Goal: Find specific page/section: Find specific page/section

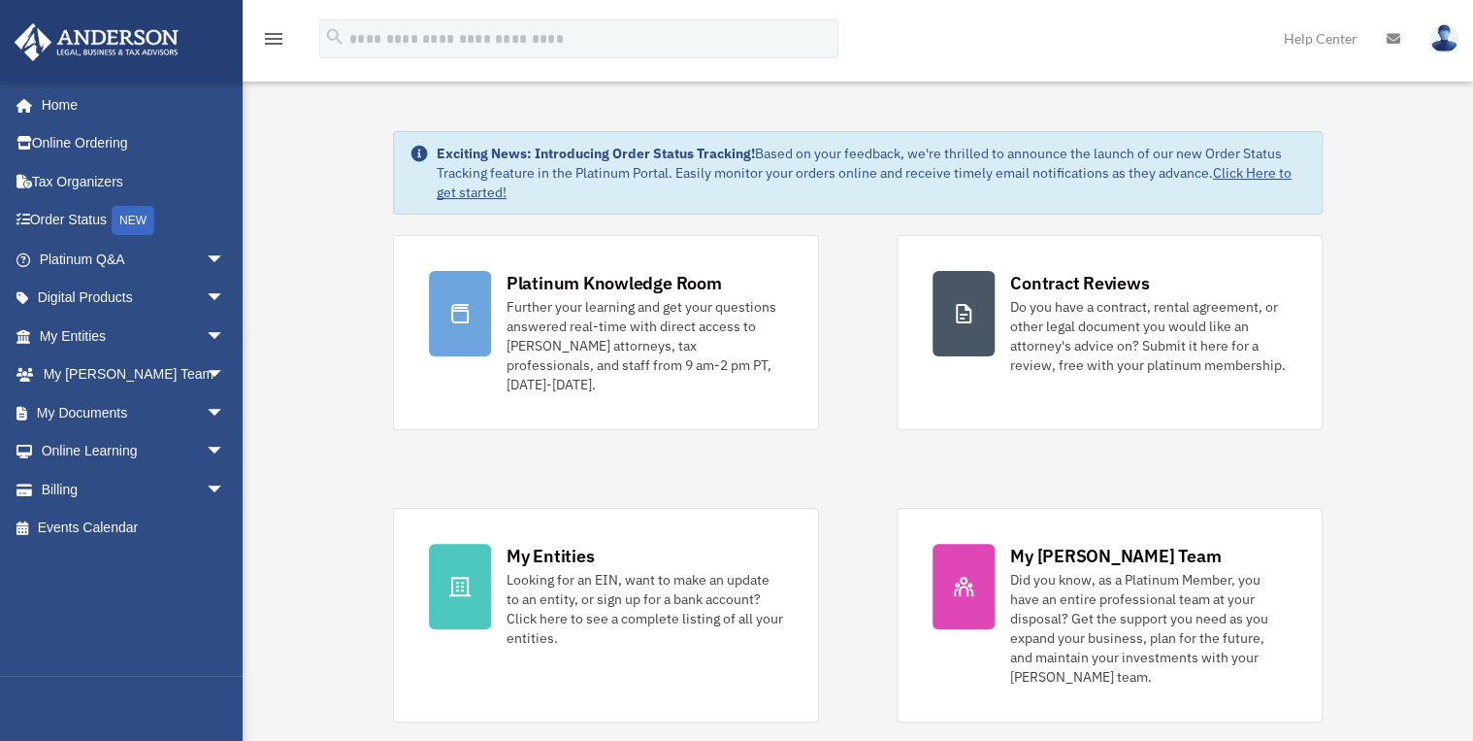
click at [1192, 17] on div "menu search Site Menu add [EMAIL_ADDRESS][DOMAIN_NAME] My Profile Reset Passwor…" at bounding box center [737, 48] width 1444 height 66
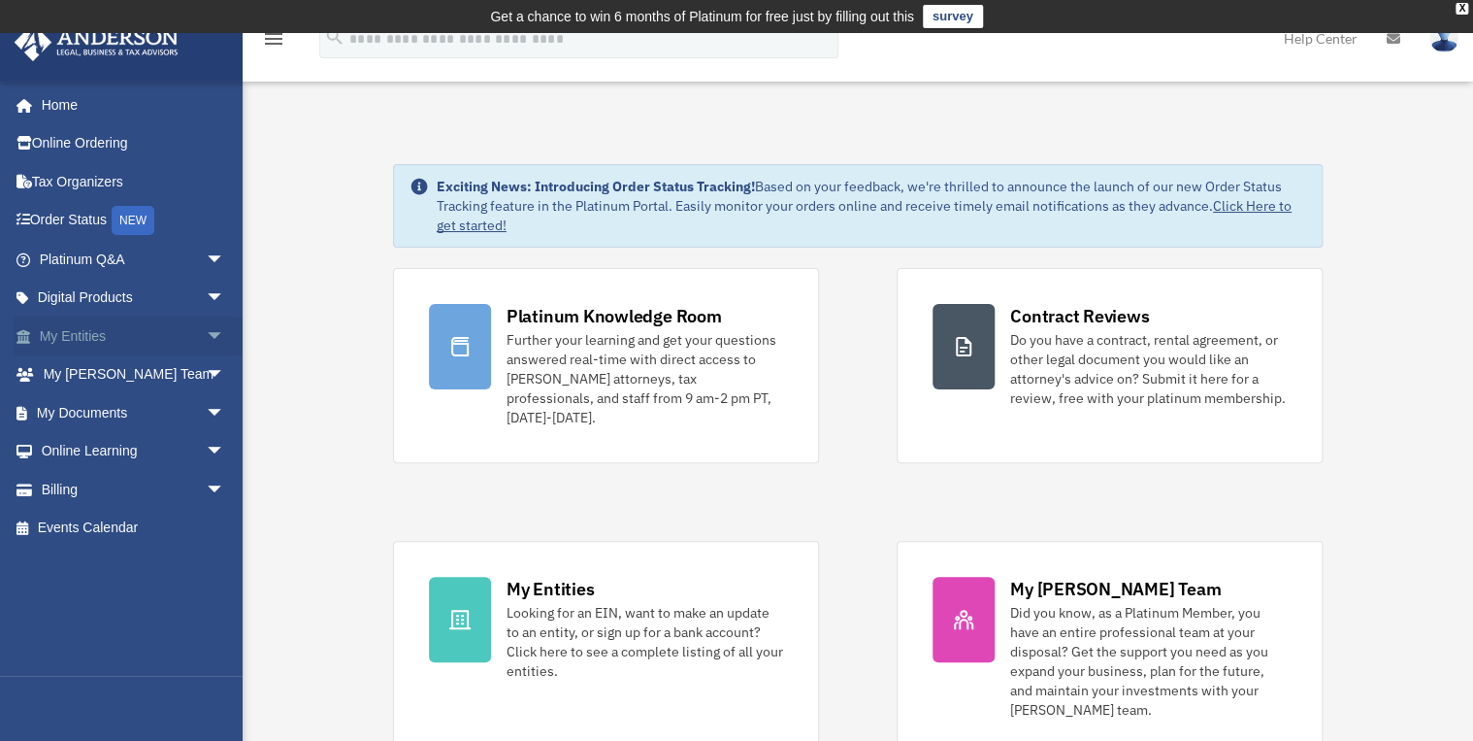
click at [103, 334] on link "My Entities arrow_drop_down" at bounding box center [134, 335] width 241 height 39
click at [206, 324] on span "arrow_drop_down" at bounding box center [225, 336] width 39 height 40
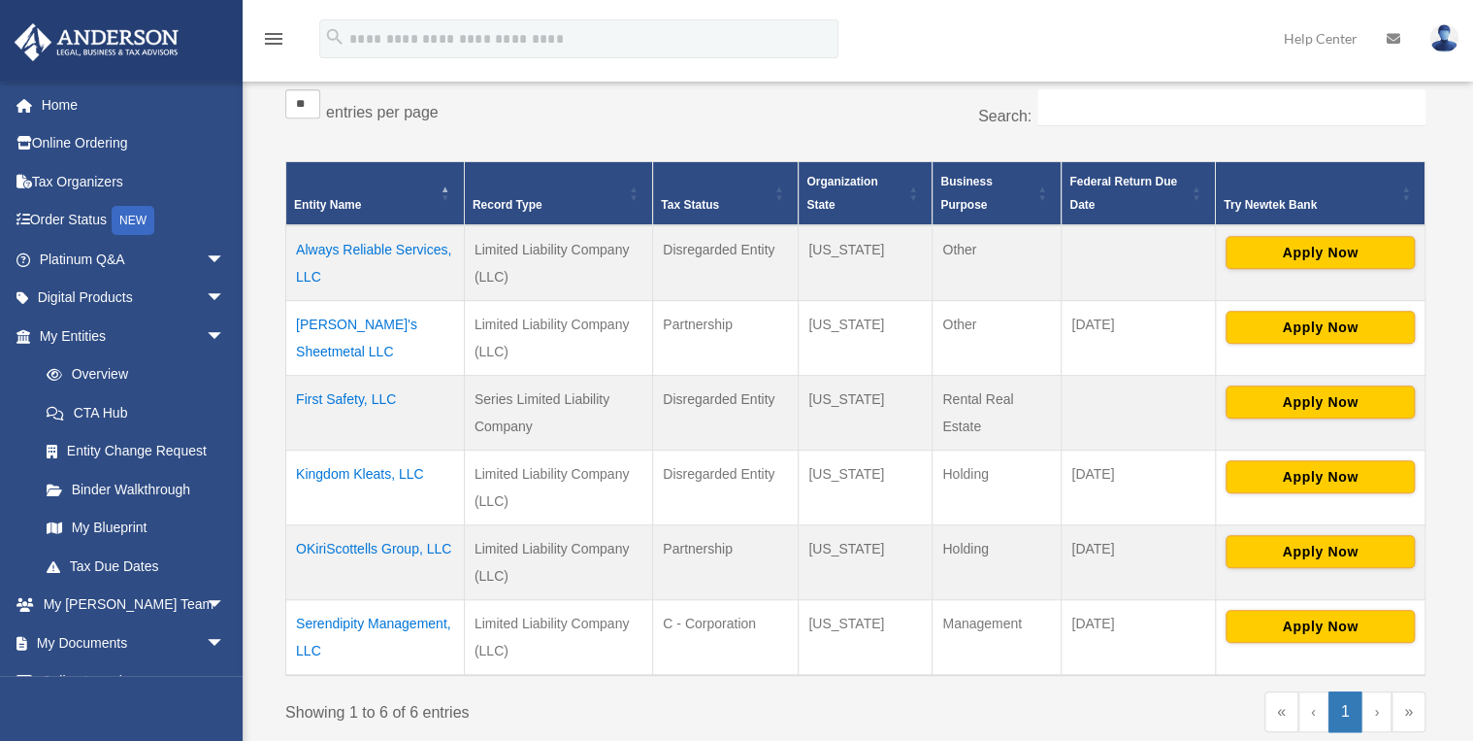
scroll to position [363, 0]
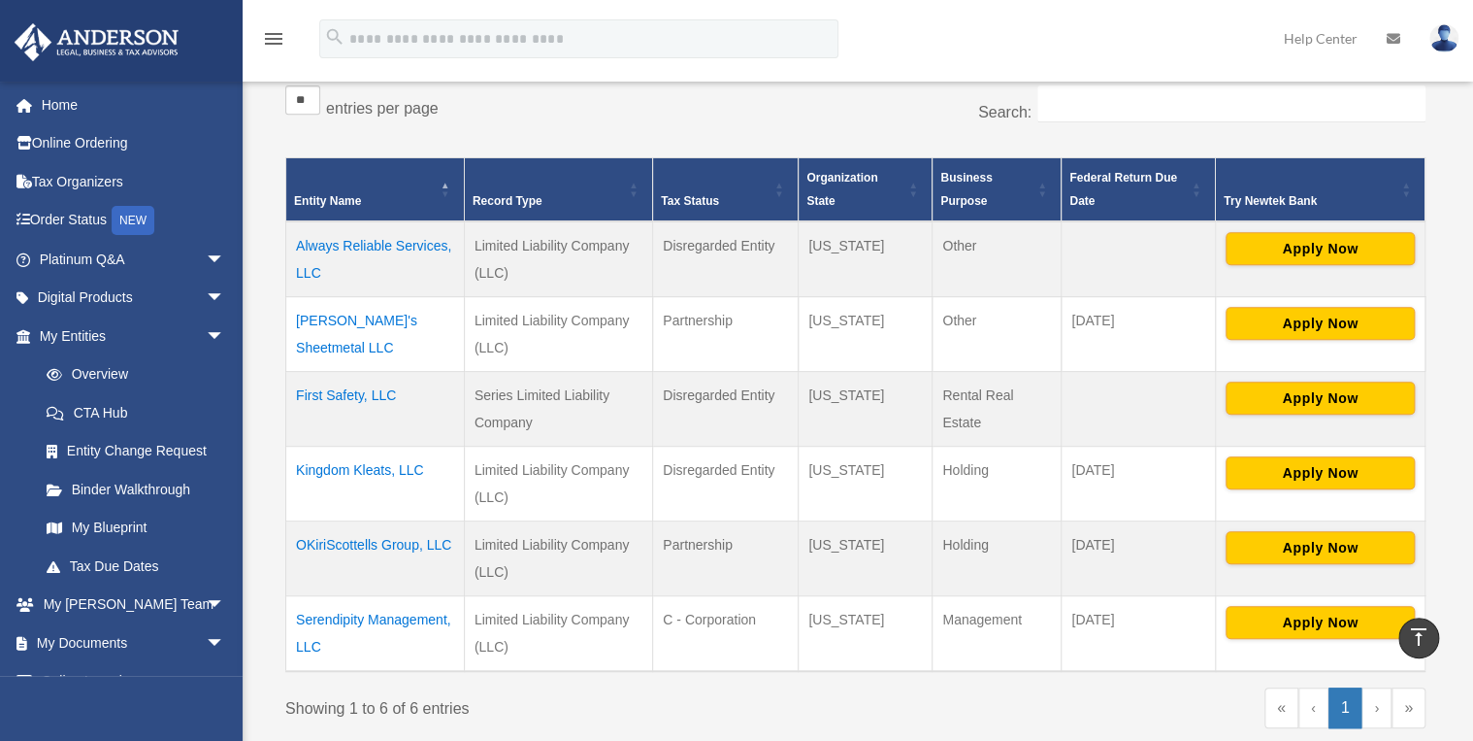
click at [395, 314] on td "[PERSON_NAME]'s Sheetmetal LLC" at bounding box center [375, 333] width 179 height 75
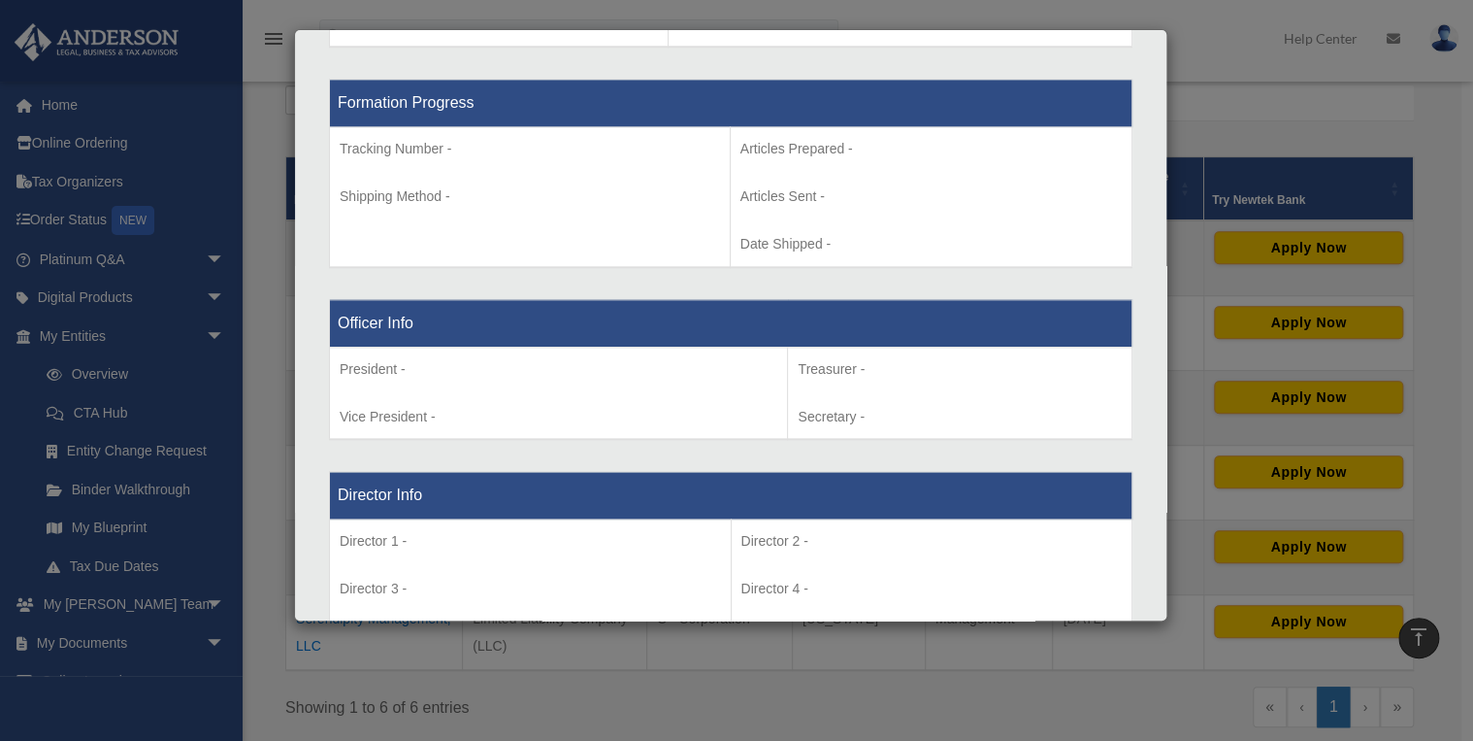
scroll to position [1002, 0]
